Goal: Information Seeking & Learning: Learn about a topic

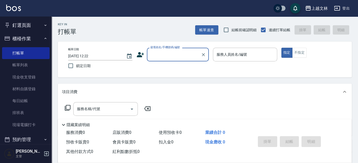
click at [34, 38] on button "櫃檯作業" at bounding box center [25, 38] width 47 height 13
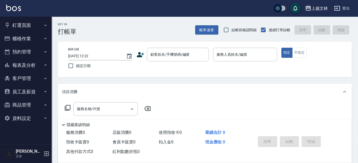
click at [44, 41] on button "櫃檯作業" at bounding box center [25, 38] width 47 height 13
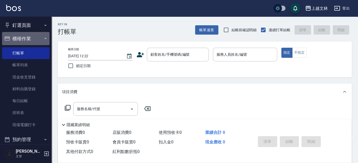
click at [43, 40] on icon "button" at bounding box center [45, 38] width 4 height 4
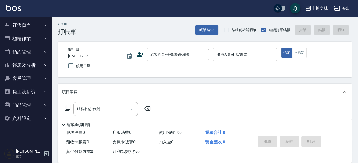
click at [47, 69] on button "報表及分析" at bounding box center [25, 65] width 47 height 13
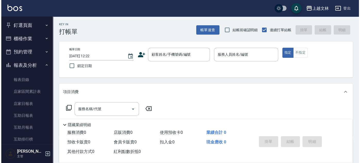
scroll to position [112, 0]
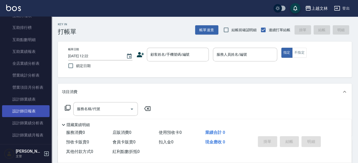
click at [33, 113] on link "設計師日報表" at bounding box center [25, 111] width 47 height 12
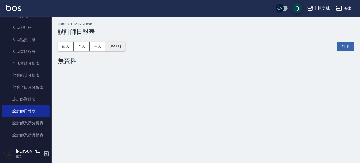
click at [113, 44] on button "[DATE]" at bounding box center [116, 47] width 20 height 10
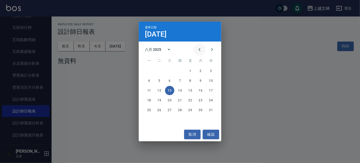
click at [203, 48] on button "Previous month" at bounding box center [200, 49] width 12 height 12
click at [210, 101] on button "25" at bounding box center [210, 100] width 9 height 9
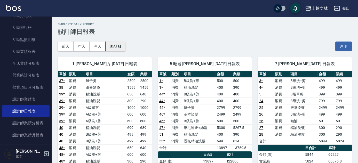
click at [119, 49] on button "[DATE]" at bounding box center [116, 47] width 20 height 10
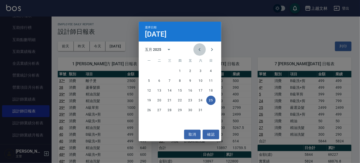
click at [201, 49] on icon "Previous month" at bounding box center [200, 49] width 6 height 6
click at [203, 49] on icon "Previous month" at bounding box center [200, 49] width 6 height 6
click at [210, 81] on button "9" at bounding box center [210, 80] width 9 height 9
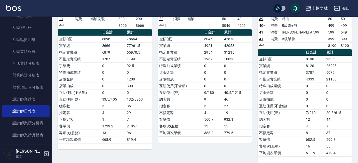
scroll to position [285, 0]
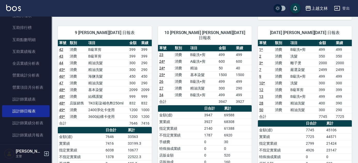
drag, startPoint x: 52, startPoint y: 20, endPoint x: 49, endPoint y: 18, distance: 3.9
click at [53, 20] on div "9 [PERSON_NAME][DATE] 日報表 單號 類別 項目 金額 業績 42 消費 B級單剪 399 399 43 消費 B級單剪 399 399 …" at bounding box center [102, 133] width 100 height 227
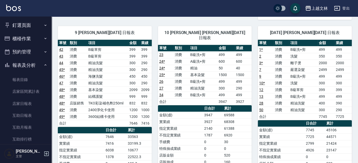
click at [36, 63] on button "報表及分析" at bounding box center [25, 65] width 47 height 13
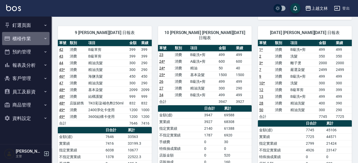
click at [36, 41] on button "櫃檯作業" at bounding box center [25, 38] width 47 height 13
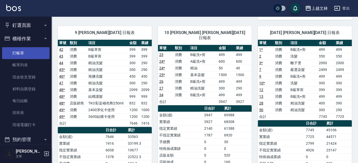
click at [38, 49] on link "打帳單" at bounding box center [25, 53] width 47 height 12
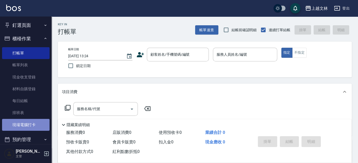
click at [31, 122] on link "現場電腦打卡" at bounding box center [25, 125] width 47 height 12
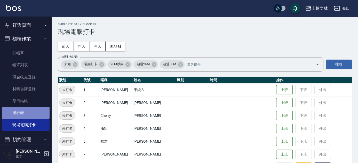
click at [40, 112] on link "排班表" at bounding box center [25, 113] width 47 height 12
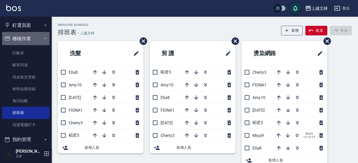
click at [41, 41] on button "櫃檯作業" at bounding box center [25, 38] width 47 height 13
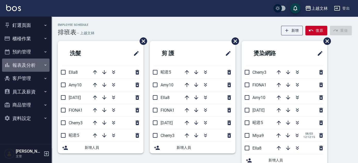
click at [45, 68] on button "報表及分析" at bounding box center [25, 65] width 47 height 13
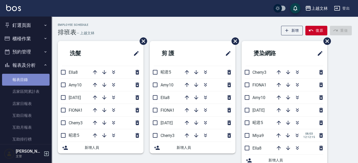
click at [41, 82] on link "報表目錄" at bounding box center [25, 80] width 47 height 12
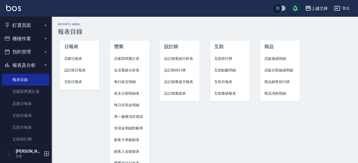
click at [75, 60] on span "店家日報表" at bounding box center [79, 58] width 31 height 5
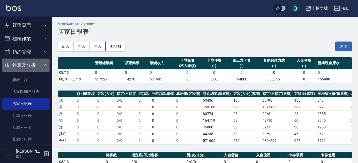
click at [45, 65] on button "報表及分析" at bounding box center [25, 65] width 47 height 13
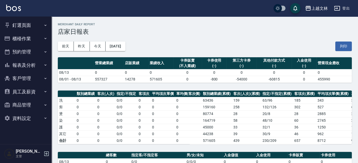
click at [46, 38] on icon "button" at bounding box center [45, 38] width 2 height 1
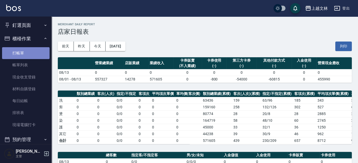
click at [44, 47] on link "打帳單" at bounding box center [25, 53] width 47 height 12
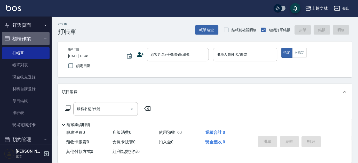
click at [45, 41] on button "櫃檯作業" at bounding box center [25, 38] width 47 height 13
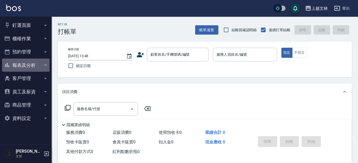
click at [43, 67] on button "報表及分析" at bounding box center [25, 65] width 47 height 13
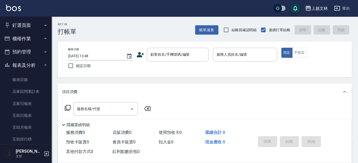
click at [43, 65] on icon "button" at bounding box center [45, 65] width 4 height 4
